Goal: Task Accomplishment & Management: Use online tool/utility

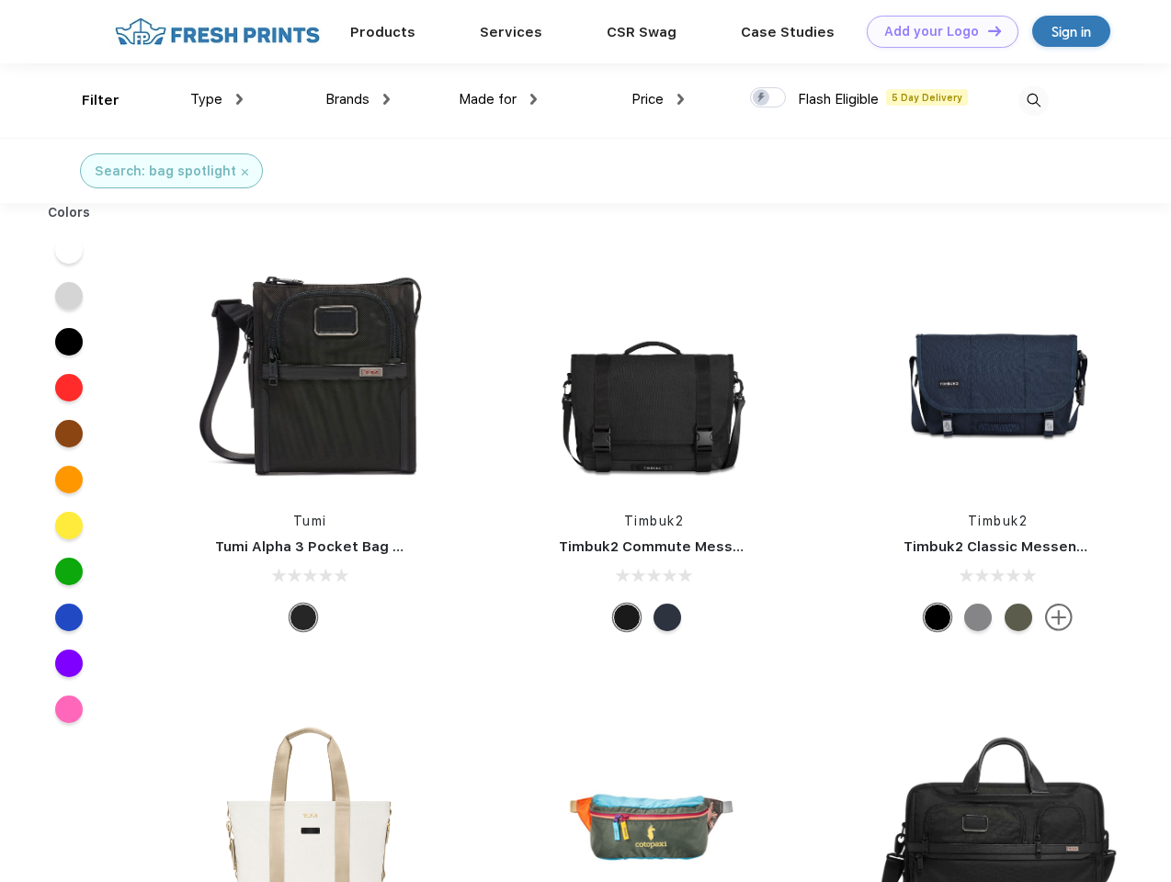
scroll to position [1, 0]
click at [936, 31] on link "Add your Logo Design Tool" at bounding box center [943, 32] width 152 height 32
click at [0, 0] on div "Design Tool" at bounding box center [0, 0] width 0 height 0
click at [986, 30] on link "Add your Logo Design Tool" at bounding box center [943, 32] width 152 height 32
click at [88, 100] on div "Filter" at bounding box center [101, 100] width 38 height 21
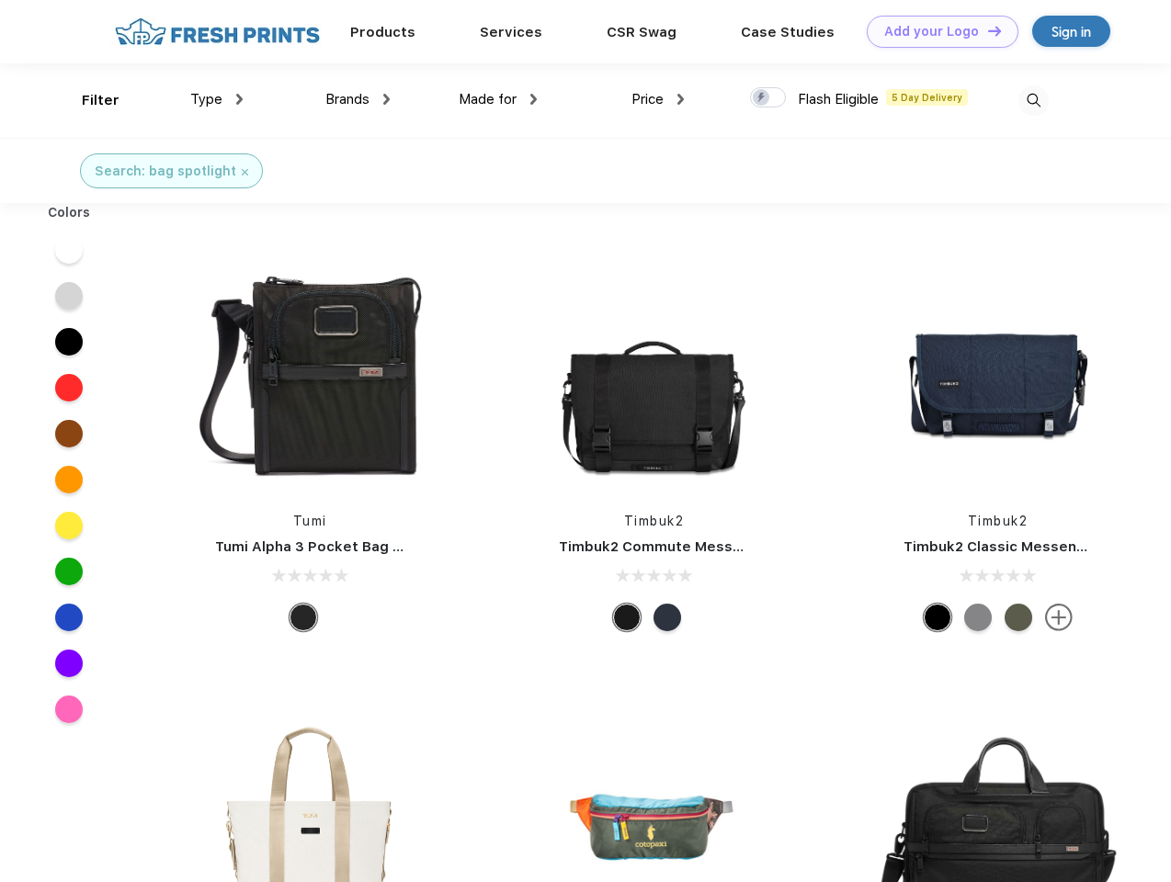
click at [217, 99] on span "Type" at bounding box center [206, 99] width 32 height 17
click at [358, 99] on span "Brands" at bounding box center [347, 99] width 44 height 17
click at [498, 99] on span "Made for" at bounding box center [488, 99] width 58 height 17
click at [658, 99] on span "Price" at bounding box center [647, 99] width 32 height 17
click at [768, 98] on div at bounding box center [768, 97] width 36 height 20
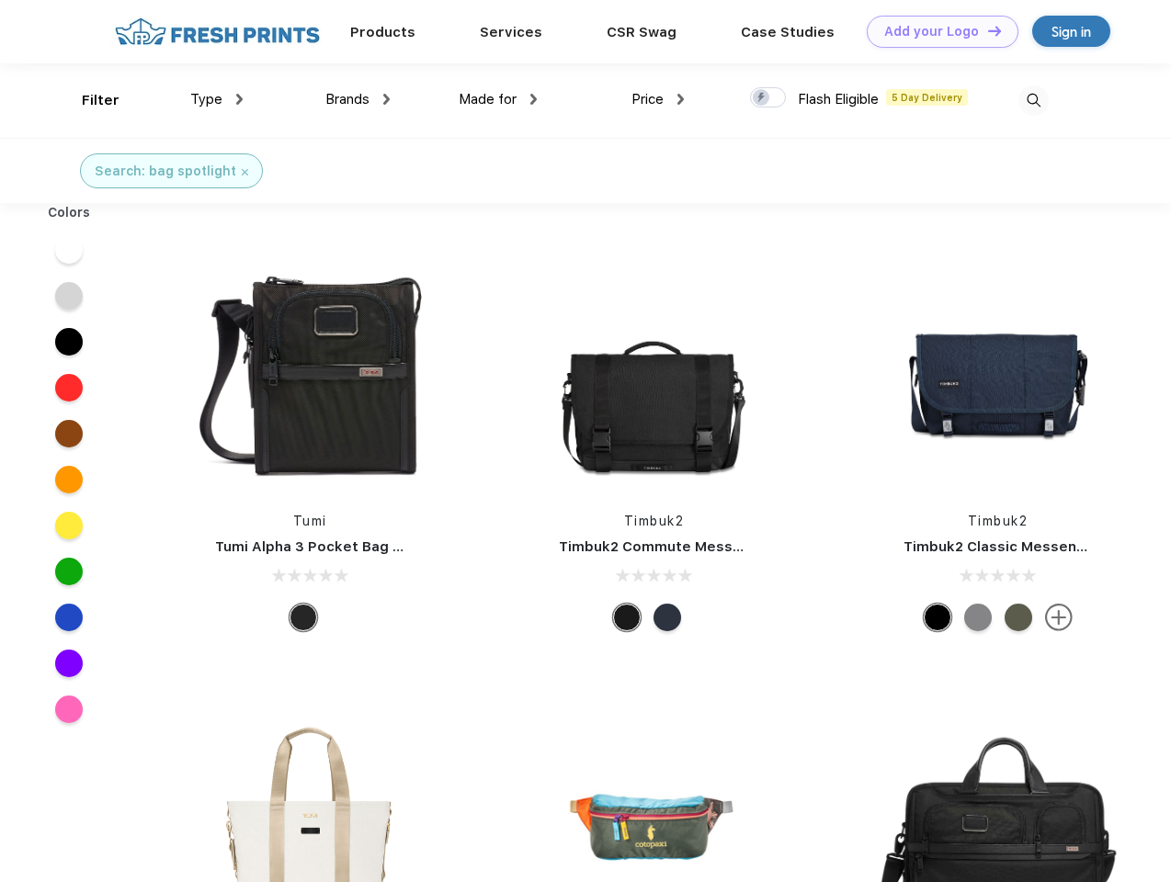
click at [762, 98] on input "checkbox" at bounding box center [756, 92] width 12 height 12
click at [1033, 100] on img at bounding box center [1033, 100] width 30 height 30
